Goal: Information Seeking & Learning: Learn about a topic

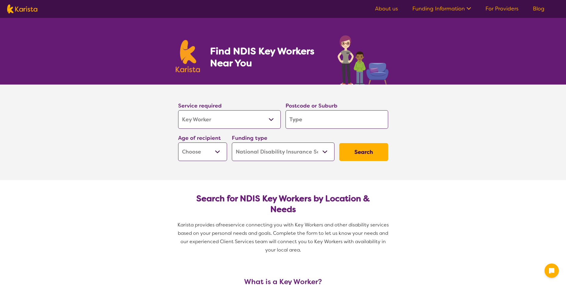
select select "Key Worker"
select select "NDIS"
select select "Key Worker"
select select "NDIS"
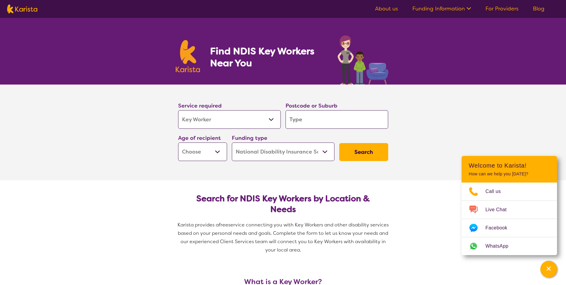
click at [393, 7] on link "About us" at bounding box center [386, 8] width 23 height 7
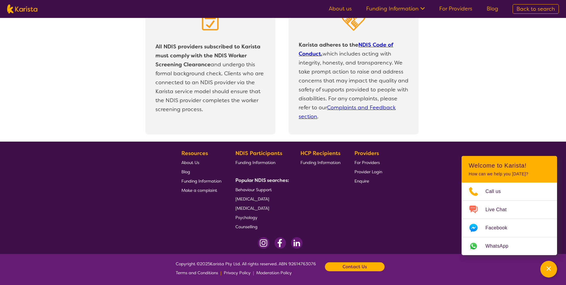
scroll to position [1261, 0]
